Goal: Use online tool/utility: Utilize a website feature to perform a specific function

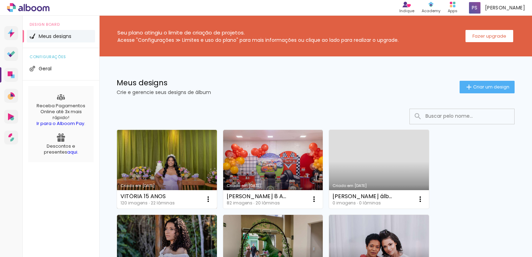
click at [171, 154] on link "Criado em [DATE]" at bounding box center [167, 169] width 100 height 79
